Goal: Task Accomplishment & Management: Complete application form

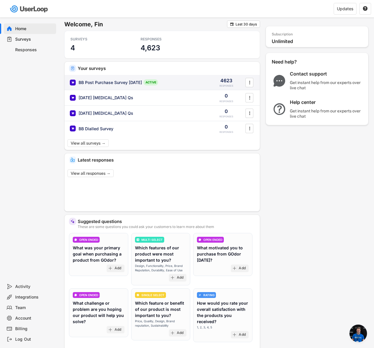
click at [101, 80] on div "BB Post Purchase Survey [DATE]" at bounding box center [110, 83] width 63 height 6
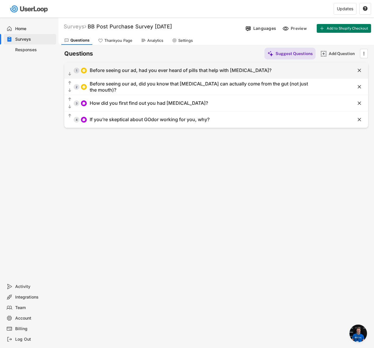
click at [252, 64] on div "  1 Before seeing our ad, had you ever heard of pills that help with [MEDICAL…" at bounding box center [201, 70] width 275 height 13
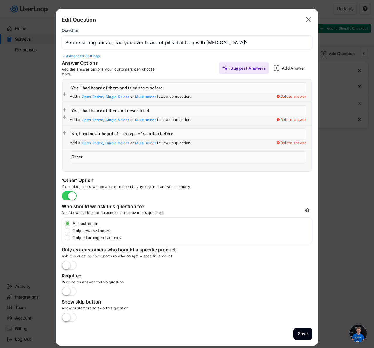
click at [93, 55] on div "Advanced Settings" at bounding box center [187, 56] width 251 height 5
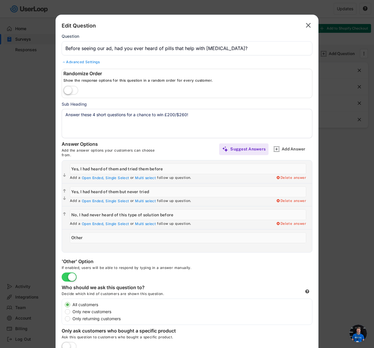
click at [114, 115] on textarea "Answer these 4 short questions for a chance to win £200/$260!" at bounding box center [187, 123] width 251 height 29
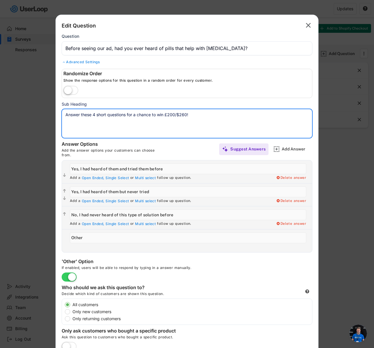
click at [114, 115] on textarea "Answer these 4 short questions for a chance to win £200/$260!" at bounding box center [187, 123] width 251 height 29
click at [306, 25] on text "" at bounding box center [308, 25] width 5 height 8
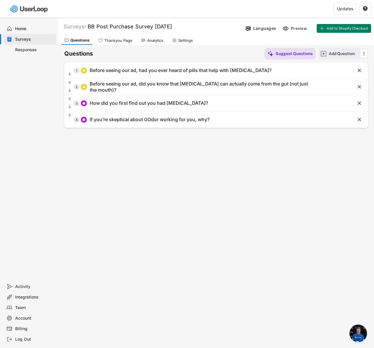
click at [332, 51] on div "Add Question" at bounding box center [343, 53] width 29 height 5
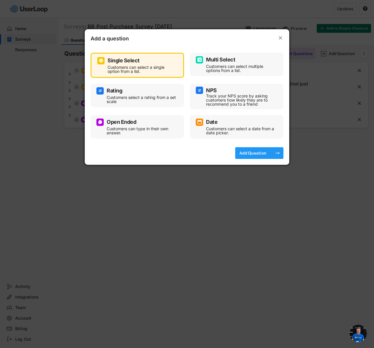
click at [253, 152] on div "Add Question" at bounding box center [252, 152] width 29 height 5
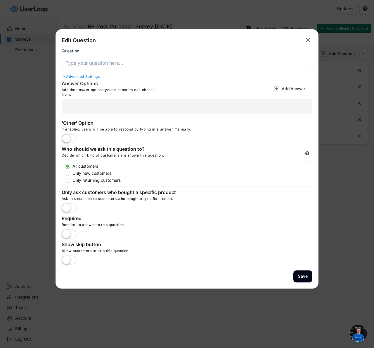
click at [118, 64] on input "input" at bounding box center [187, 63] width 251 height 14
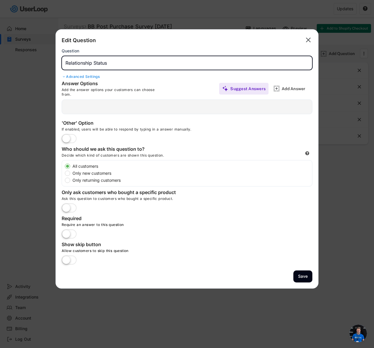
click at [67, 59] on input "input" at bounding box center [187, 63] width 251 height 14
click at [147, 64] on input "input" at bounding box center [187, 63] width 251 height 14
type input "What Is Your Relationship Status?"
click at [87, 106] on div at bounding box center [187, 106] width 251 height 15
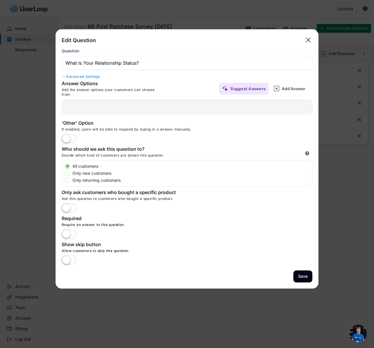
click at [87, 75] on div "Advanced Settings" at bounding box center [187, 76] width 251 height 5
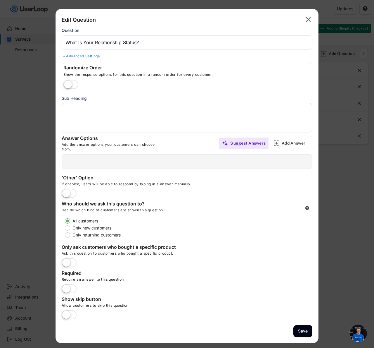
click at [95, 116] on textarea at bounding box center [187, 117] width 251 height 29
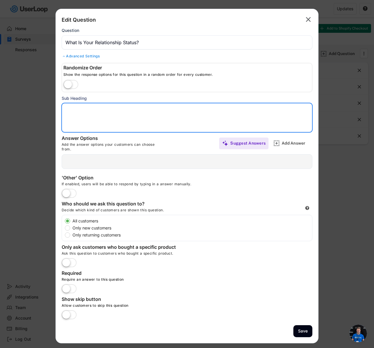
paste textarea "Answer these 4 short questions for a chance to win £200/$260!"
type textarea "Answer these 4 short questions for a chance to win £200/$260!"
click at [70, 191] on label at bounding box center [69, 193] width 18 height 13
click at [0, 0] on input "checkbox" at bounding box center [0, 0] width 0 height 0
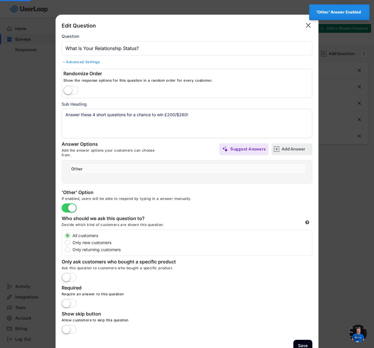
click at [291, 148] on div "Add Answer" at bounding box center [296, 148] width 29 height 5
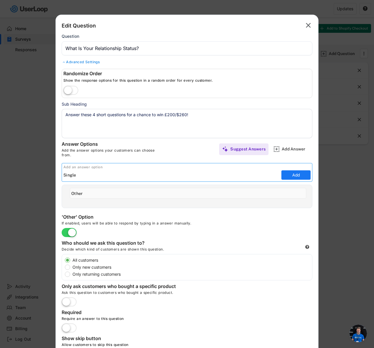
type input "Single"
click at [70, 230] on label at bounding box center [69, 232] width 18 height 13
click at [0, 0] on input "checkbox" at bounding box center [0, 0] width 0 height 0
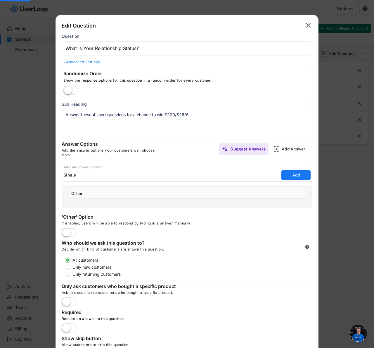
click at [185, 184] on div "Add an answer option Add" at bounding box center [187, 174] width 263 height 22
click at [166, 193] on input "input" at bounding box center [188, 193] width 237 height 11
click at [287, 176] on button "Add" at bounding box center [296, 174] width 29 height 9
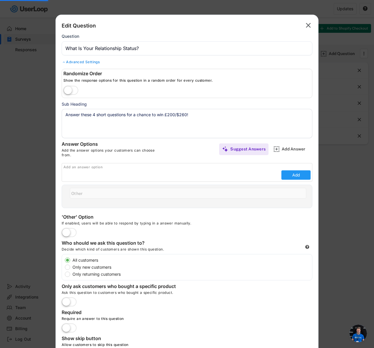
type input "Single"
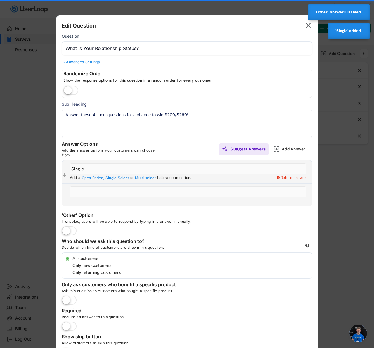
click at [183, 188] on input "input" at bounding box center [188, 191] width 237 height 11
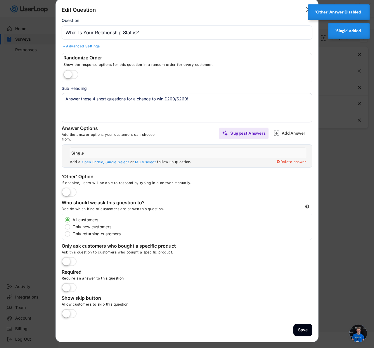
scroll to position [18, 0]
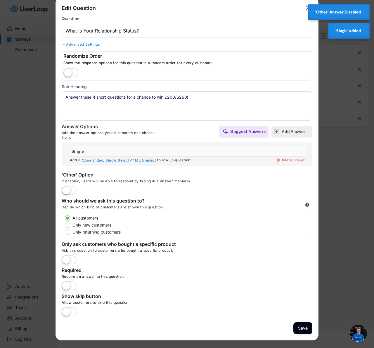
click at [299, 135] on div "Add Answer" at bounding box center [296, 132] width 29 height 12
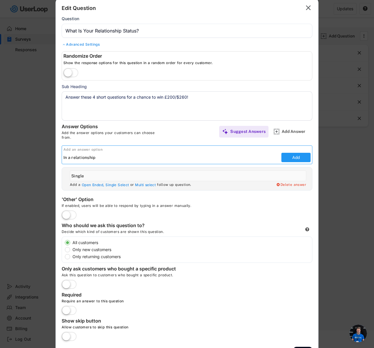
type input "In a relationship"
click at [304, 159] on button "Add" at bounding box center [296, 157] width 29 height 9
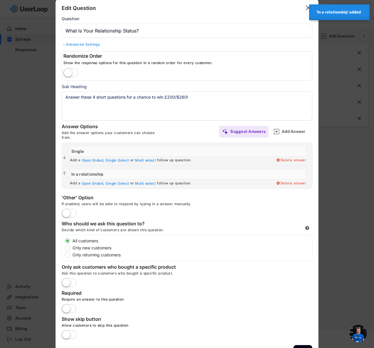
click at [278, 178] on input "input" at bounding box center [188, 174] width 237 height 11
type input "In a relationship/married"
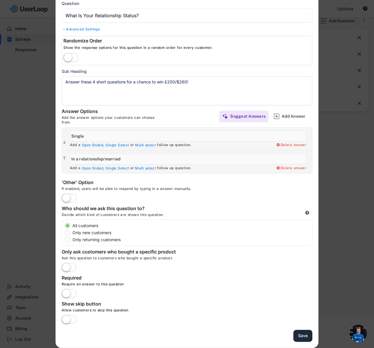
click at [305, 337] on button "Save" at bounding box center [303, 336] width 19 height 12
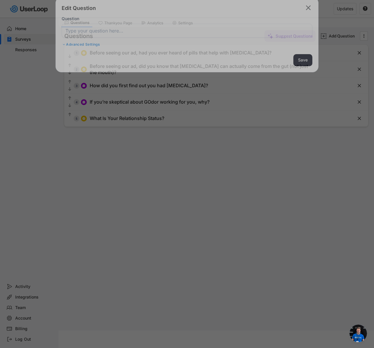
scroll to position [18, 0]
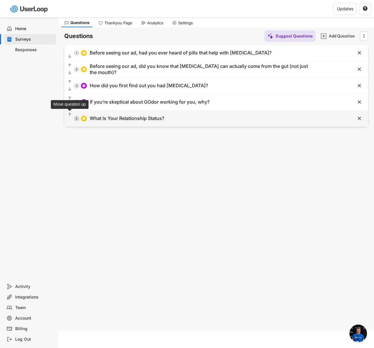
click at [69, 113] on text "" at bounding box center [69, 114] width 3 height 5
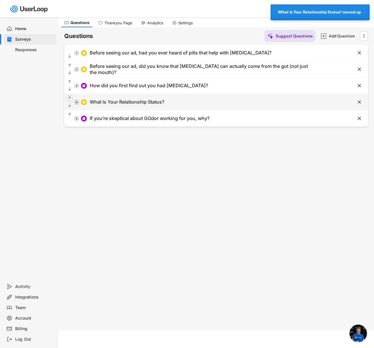
click at [69, 96] on text "" at bounding box center [69, 98] width 3 height 5
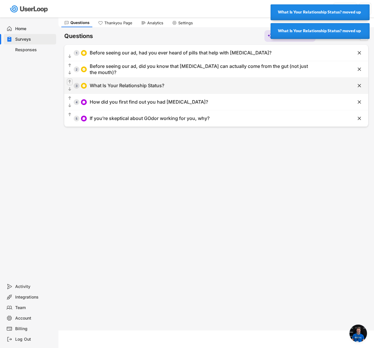
click at [69, 80] on text "" at bounding box center [69, 81] width 3 height 5
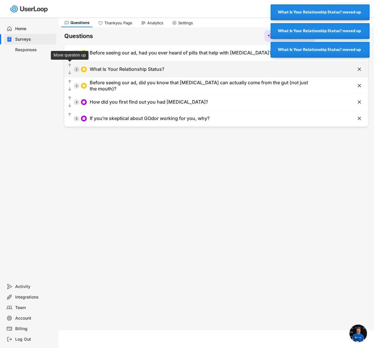
click at [69, 64] on text "" at bounding box center [69, 65] width 3 height 5
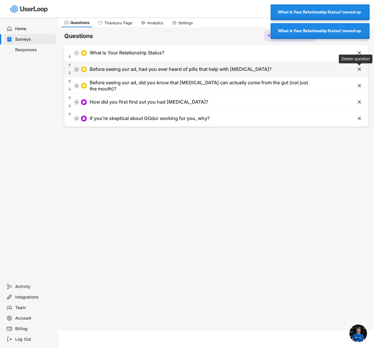
click at [361, 67] on text "" at bounding box center [360, 69] width 4 height 6
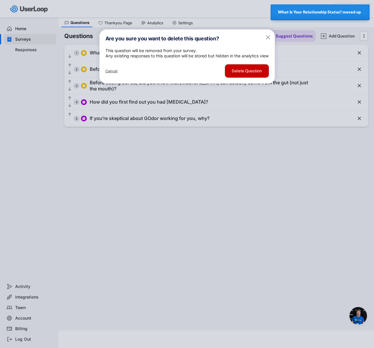
click at [238, 78] on button "Delete Question" at bounding box center [247, 70] width 44 height 13
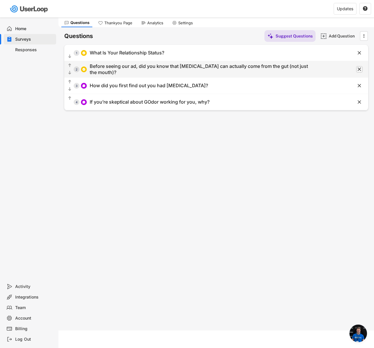
click at [359, 70] on text "" at bounding box center [360, 69] width 4 height 6
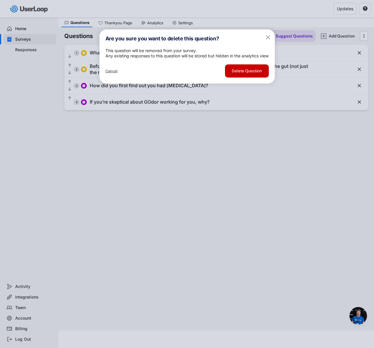
click at [255, 78] on button "Delete Question" at bounding box center [247, 70] width 44 height 13
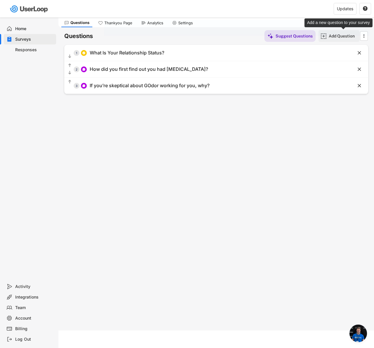
click at [333, 39] on div "Add Question" at bounding box center [343, 36] width 29 height 12
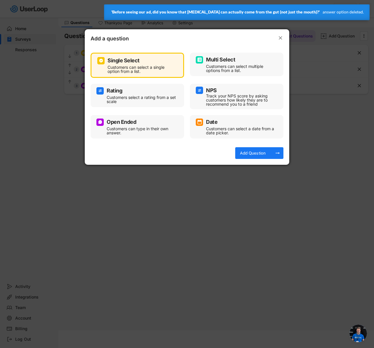
click at [143, 122] on div "Open Ended" at bounding box center [138, 121] width 82 height 7
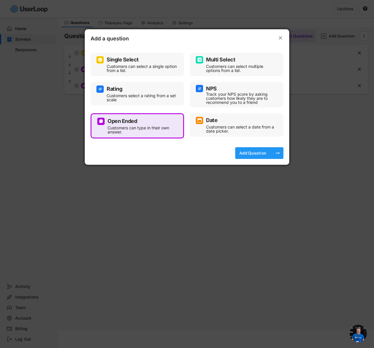
click at [248, 152] on div "Add Question" at bounding box center [252, 152] width 29 height 5
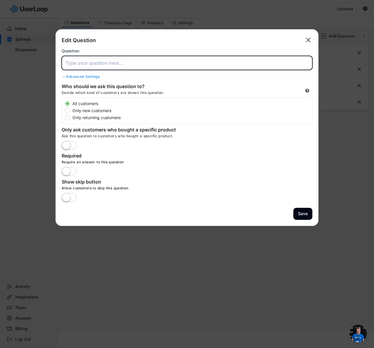
click at [86, 64] on input "input" at bounding box center [187, 63] width 251 height 14
paste input "How has [MEDICAL_DATA] affected your romantic relationships (or dating life if …"
type input "How has [MEDICAL_DATA] affected your romantic relationships (or dating life if …"
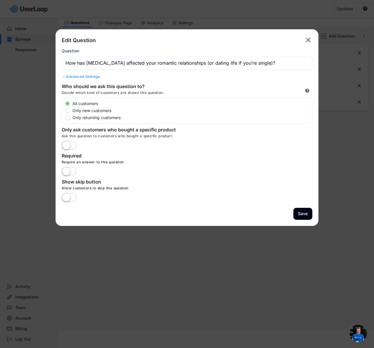
click at [86, 78] on div "Advanced Settings" at bounding box center [187, 76] width 251 height 5
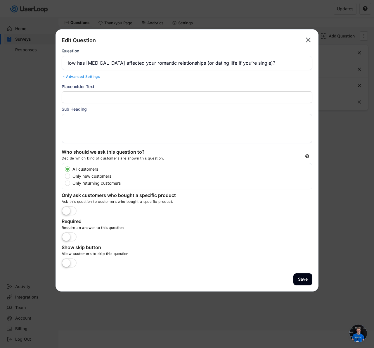
click at [104, 119] on textarea at bounding box center [187, 128] width 251 height 29
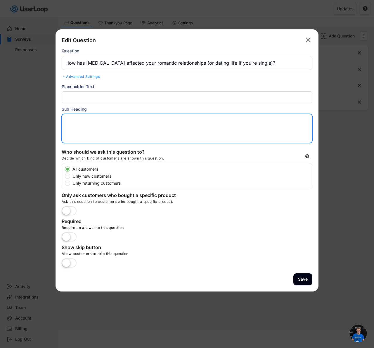
paste textarea "(Please share any specific experiences, worries, or changes in behavior it has …"
click at [112, 122] on textarea "(Please share any specific experiences, worries, or changes in behavior it has …" at bounding box center [187, 128] width 251 height 29
type textarea "(Please share any experiences, worries, or changes in behavior it has caused)"
click at [307, 277] on button "Save" at bounding box center [303, 279] width 19 height 12
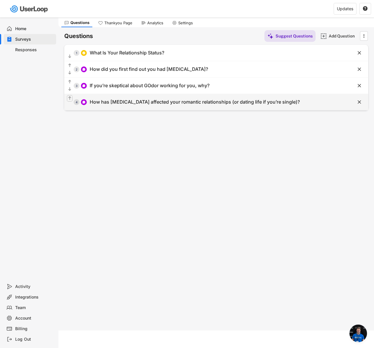
click at [69, 97] on text "" at bounding box center [69, 98] width 3 height 5
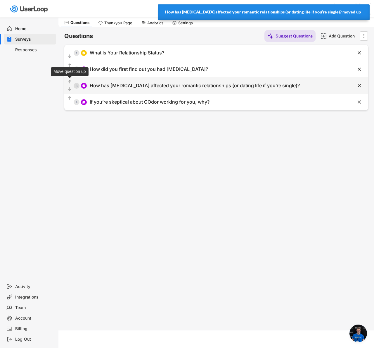
click at [69, 81] on text "" at bounding box center [69, 81] width 3 height 5
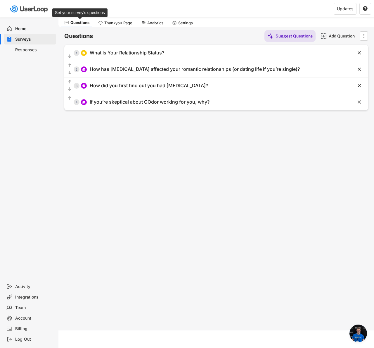
click at [79, 24] on div "Questions" at bounding box center [79, 22] width 19 height 5
click at [18, 30] on div "Home" at bounding box center [34, 29] width 39 height 6
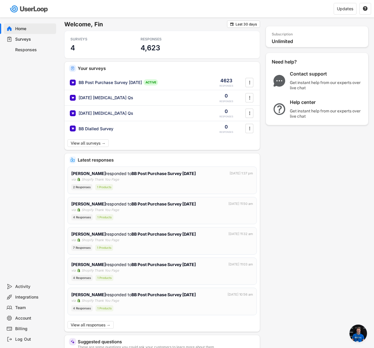
click at [31, 43] on div "Surveys" at bounding box center [30, 39] width 52 height 11
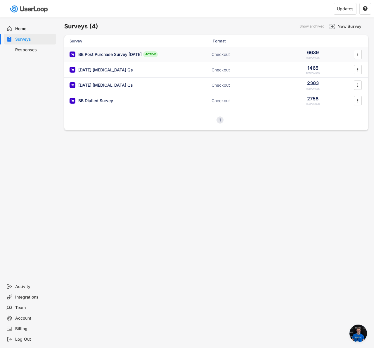
click at [105, 52] on div "BB Post Purchase Survey [DATE]" at bounding box center [109, 54] width 63 height 6
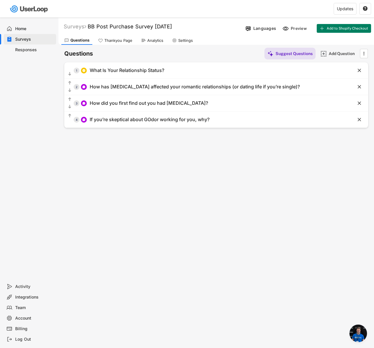
click at [145, 43] on div "Analytics" at bounding box center [152, 40] width 28 height 9
